Goal: Transaction & Acquisition: Purchase product/service

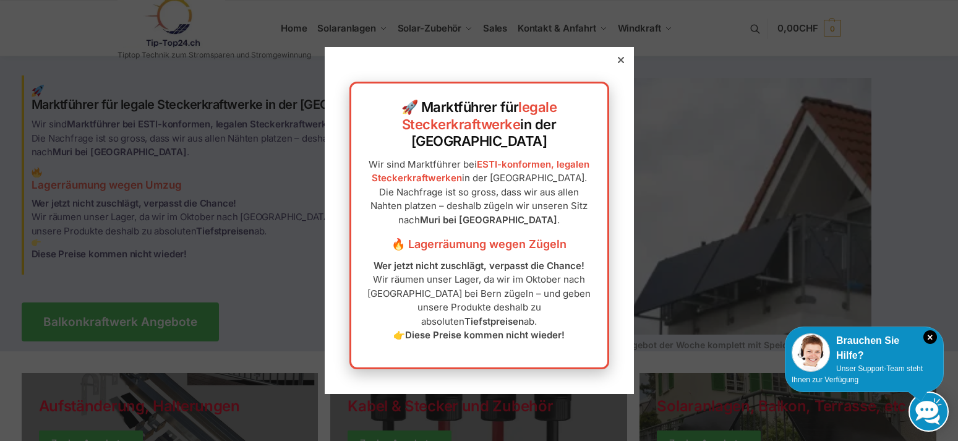
click at [618, 63] on icon at bounding box center [620, 60] width 6 height 6
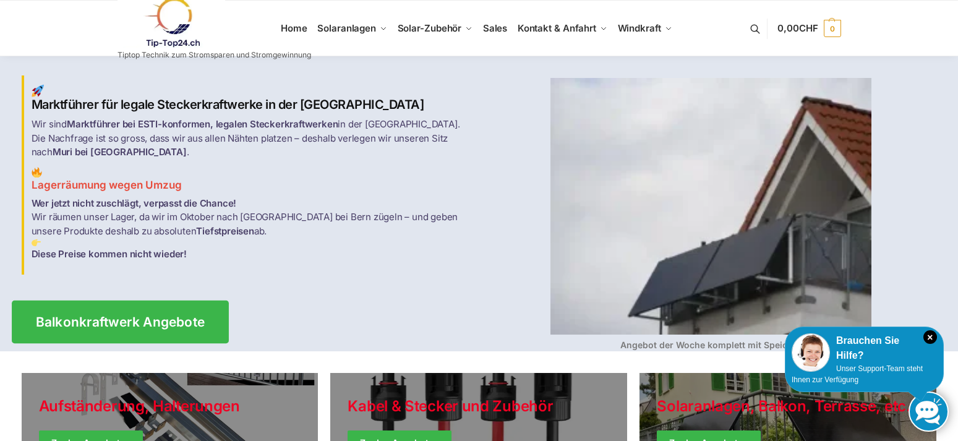
click at [128, 316] on span "Balkonkraftwerk Angebote" at bounding box center [120, 322] width 170 height 13
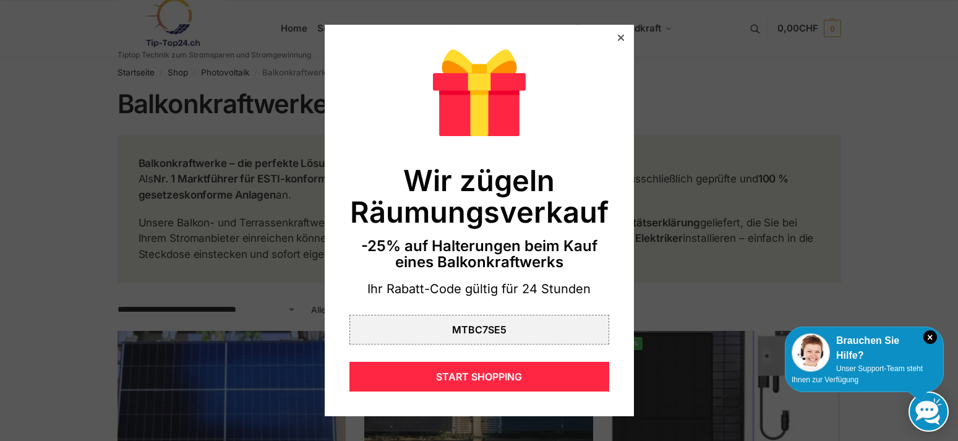
click at [621, 34] on div at bounding box center [621, 37] width 11 height 11
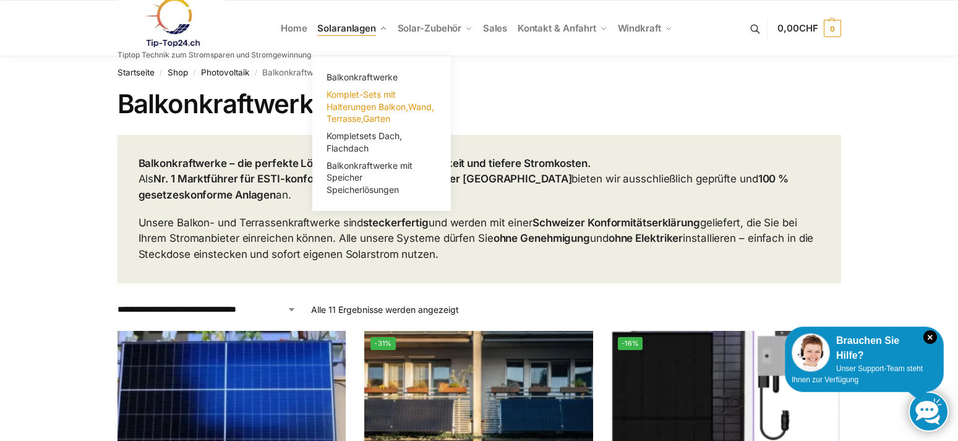
click at [357, 100] on span "Komplet-Sets mit Halterungen Balkon,Wand, Terrasse,Garten" at bounding box center [381, 106] width 108 height 35
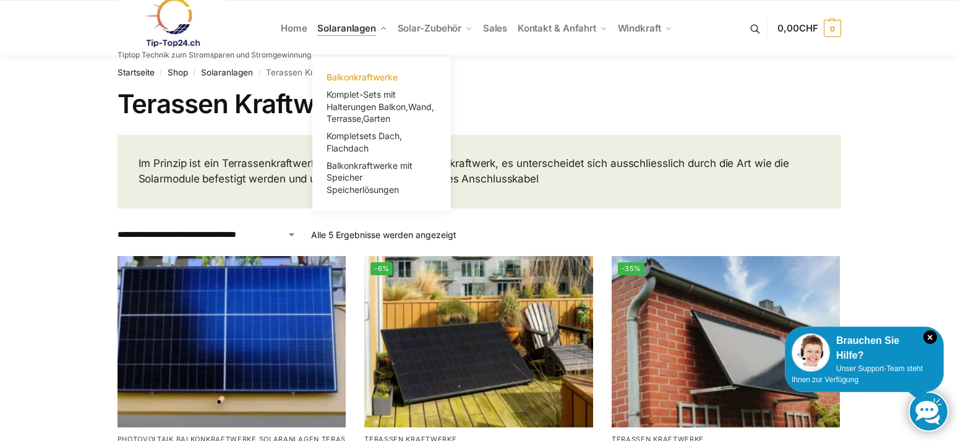
click at [356, 75] on span "Balkonkraftwerke" at bounding box center [362, 77] width 71 height 11
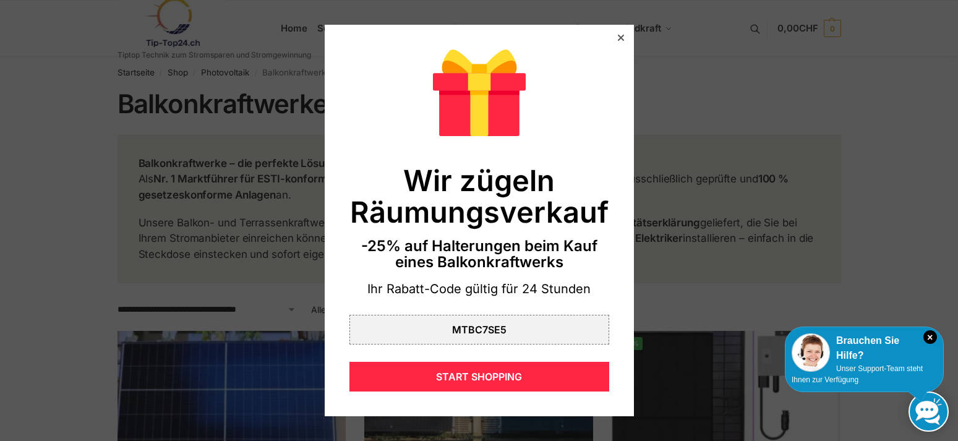
click at [621, 36] on icon at bounding box center [620, 38] width 6 height 6
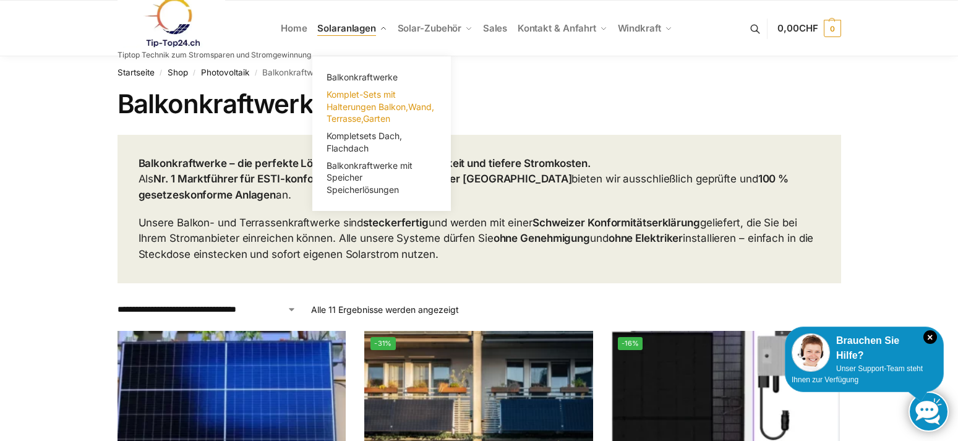
click at [362, 100] on span "Komplet-Sets mit Halterungen Balkon,Wand, Terrasse,Garten" at bounding box center [381, 106] width 108 height 35
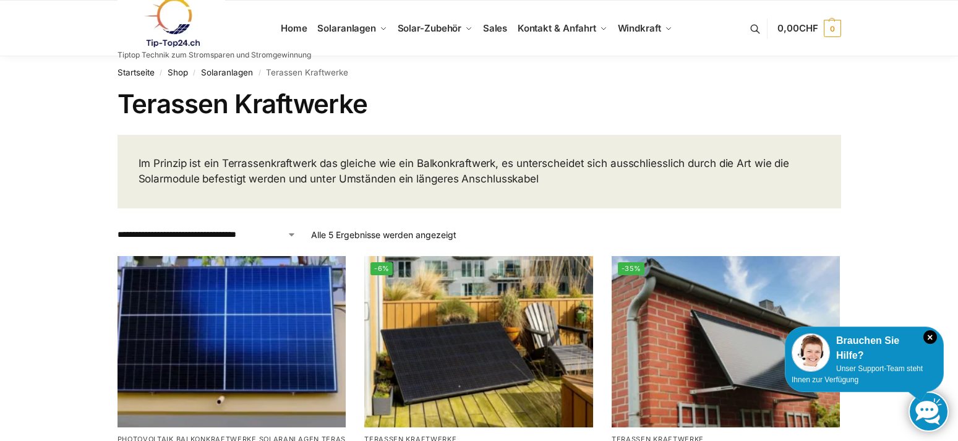
scroll to position [189, 0]
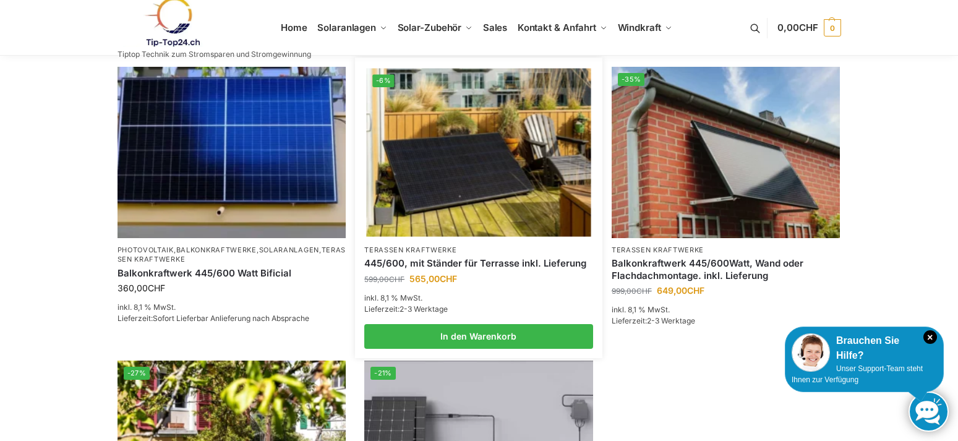
click at [455, 170] on img at bounding box center [478, 152] width 225 height 168
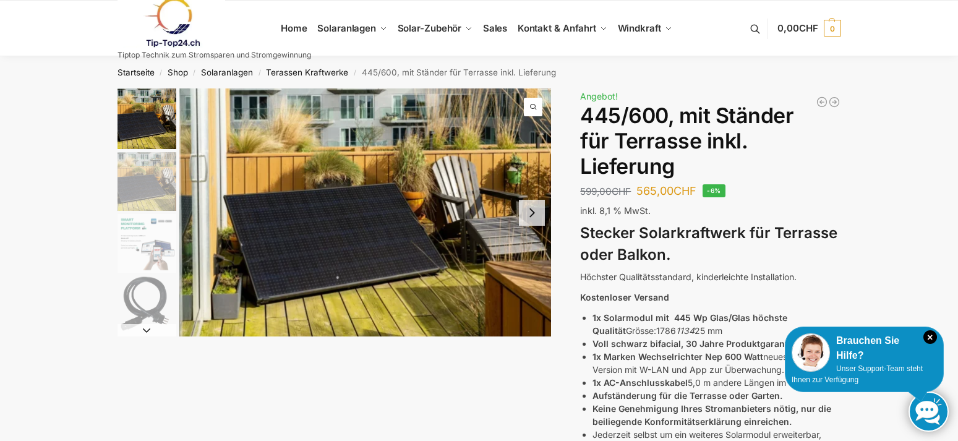
click at [532, 213] on button "Next slide" at bounding box center [532, 213] width 26 height 26
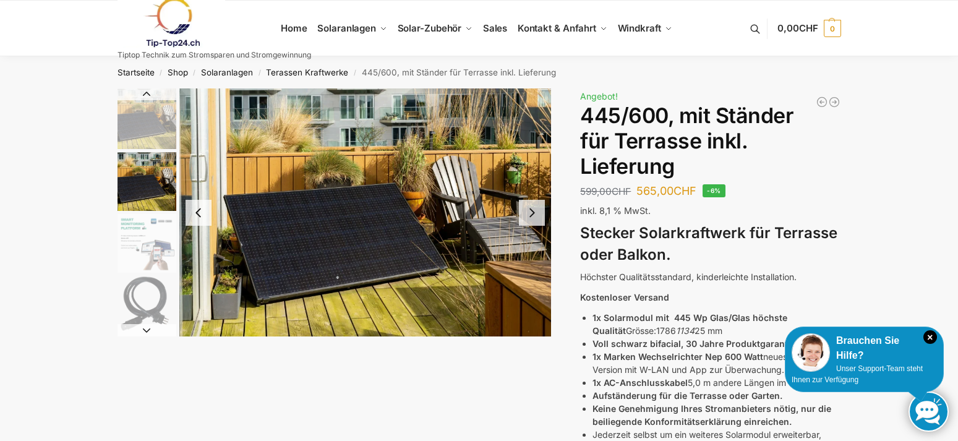
click at [531, 213] on button "Next slide" at bounding box center [532, 213] width 26 height 26
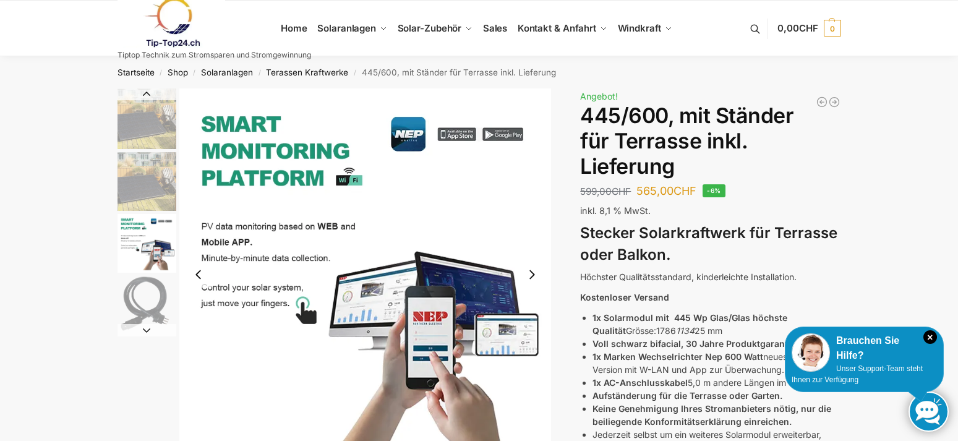
click at [144, 120] on img "1 / 11" at bounding box center [147, 118] width 59 height 61
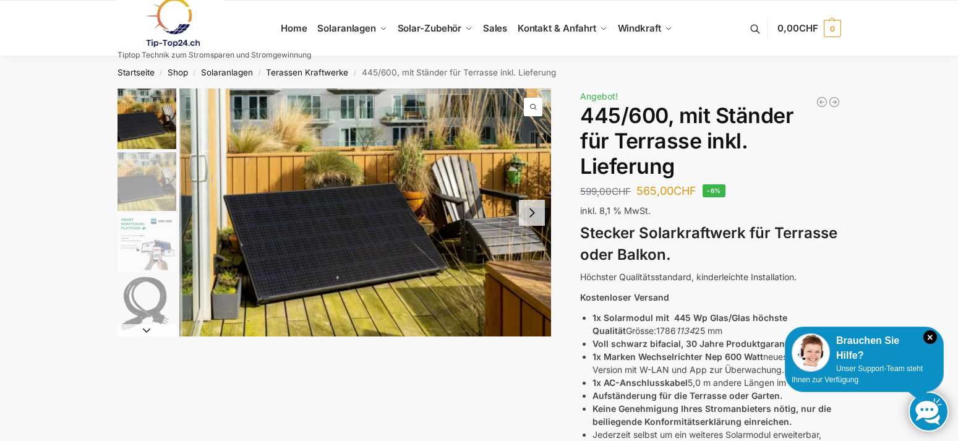
click at [837, 241] on h3 "Stecker Solarkraftwerk für Terrasse oder Balkon." at bounding box center [710, 244] width 260 height 43
